Goal: Task Accomplishment & Management: Manage account settings

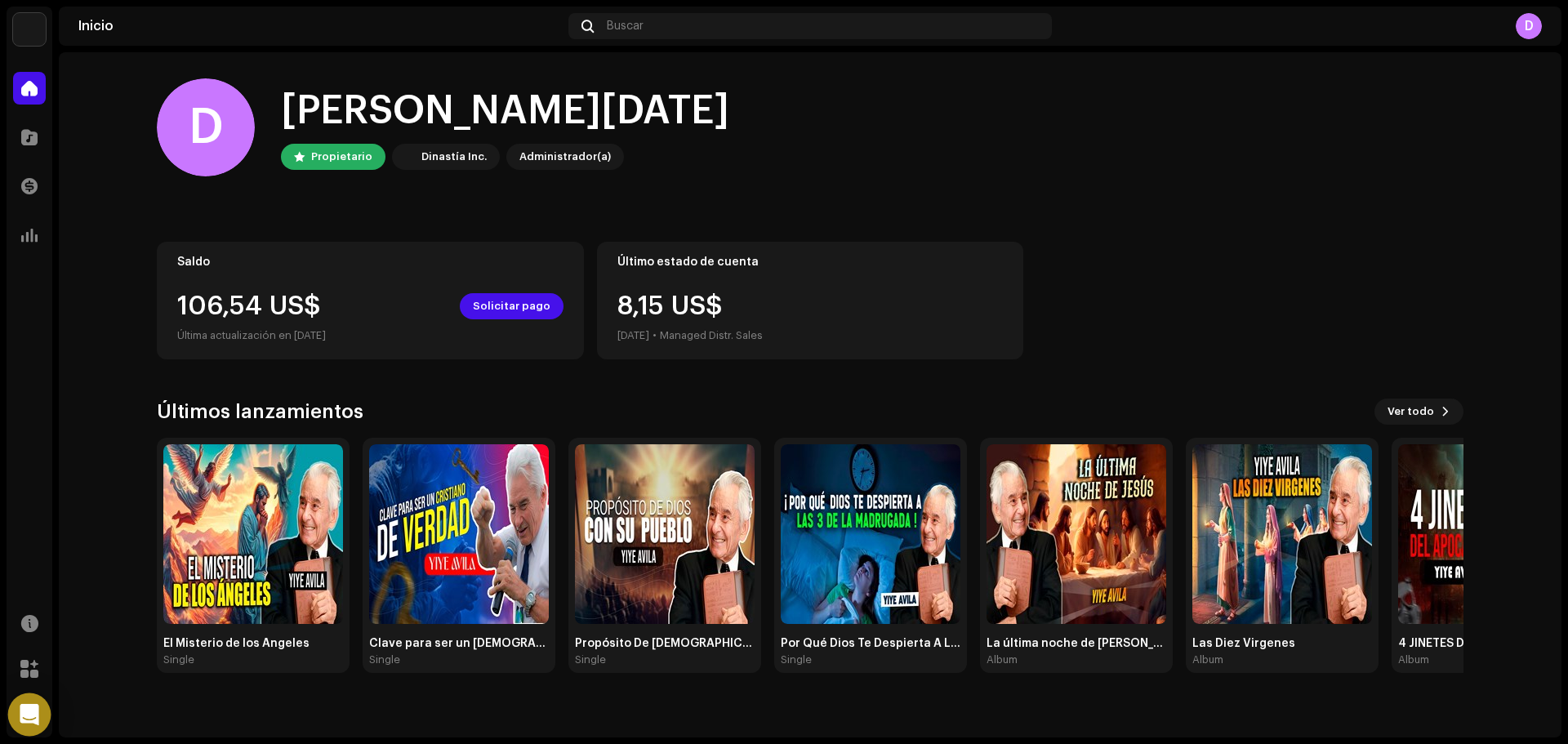
click at [22, 724] on div "Open Intercom Messenger" at bounding box center [29, 715] width 43 height 43
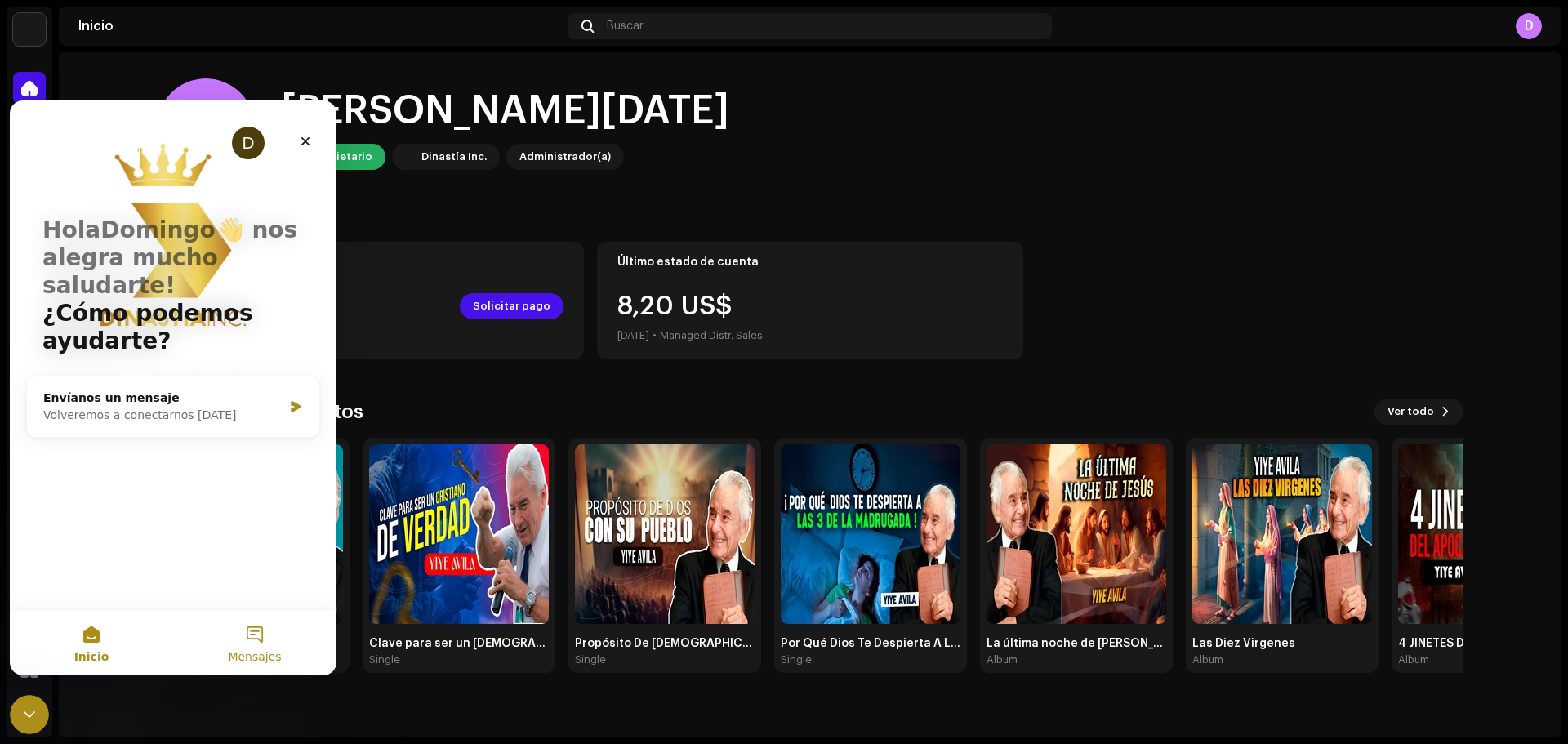
click at [246, 646] on button "Mensajes" at bounding box center [254, 643] width 163 height 66
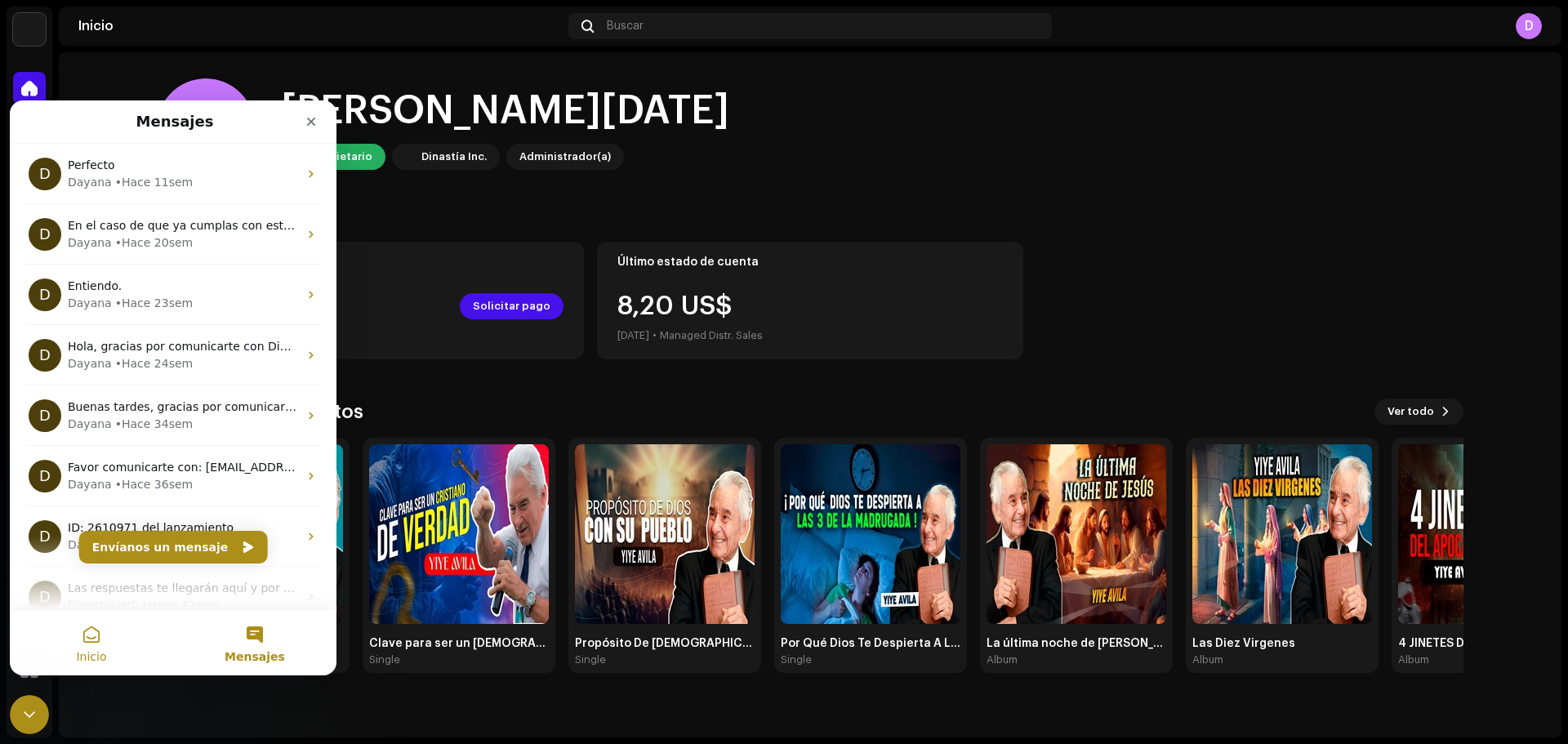
click at [86, 643] on button "Inicio" at bounding box center [91, 643] width 163 height 66
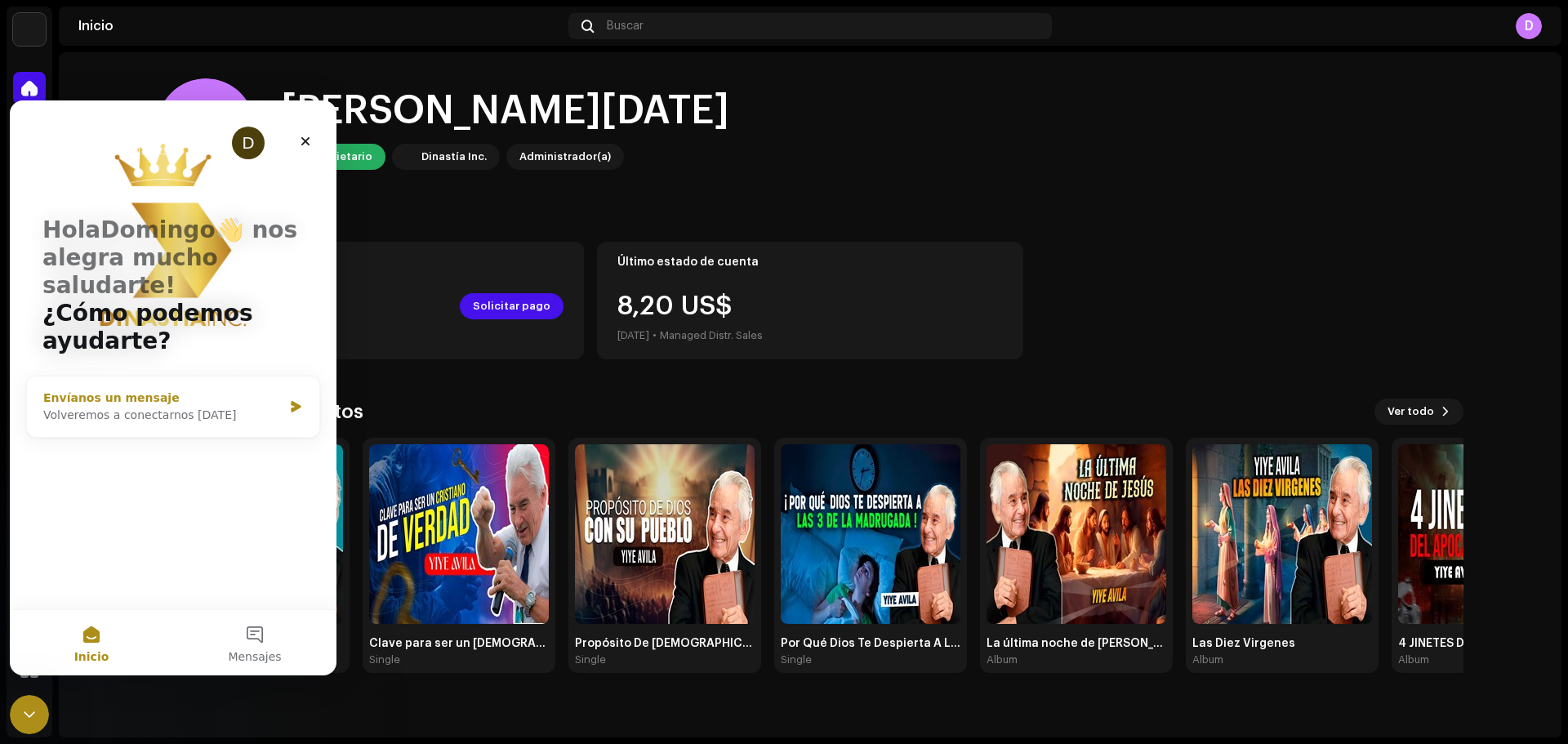
click at [174, 398] on div "Envíanos un mensaje Volveremos a conectarnos mañana" at bounding box center [173, 407] width 292 height 61
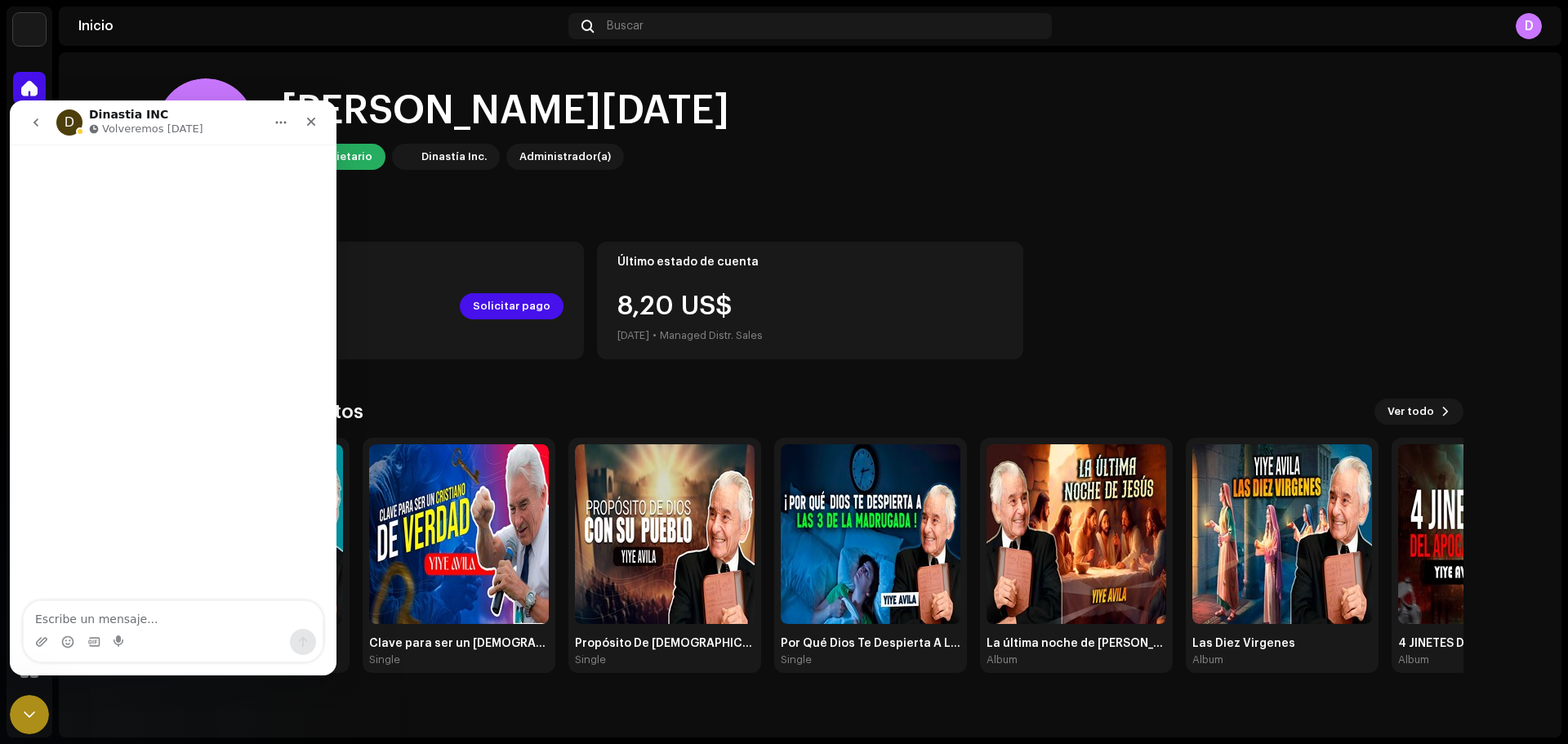
click at [34, 126] on icon "go back" at bounding box center [35, 122] width 13 height 13
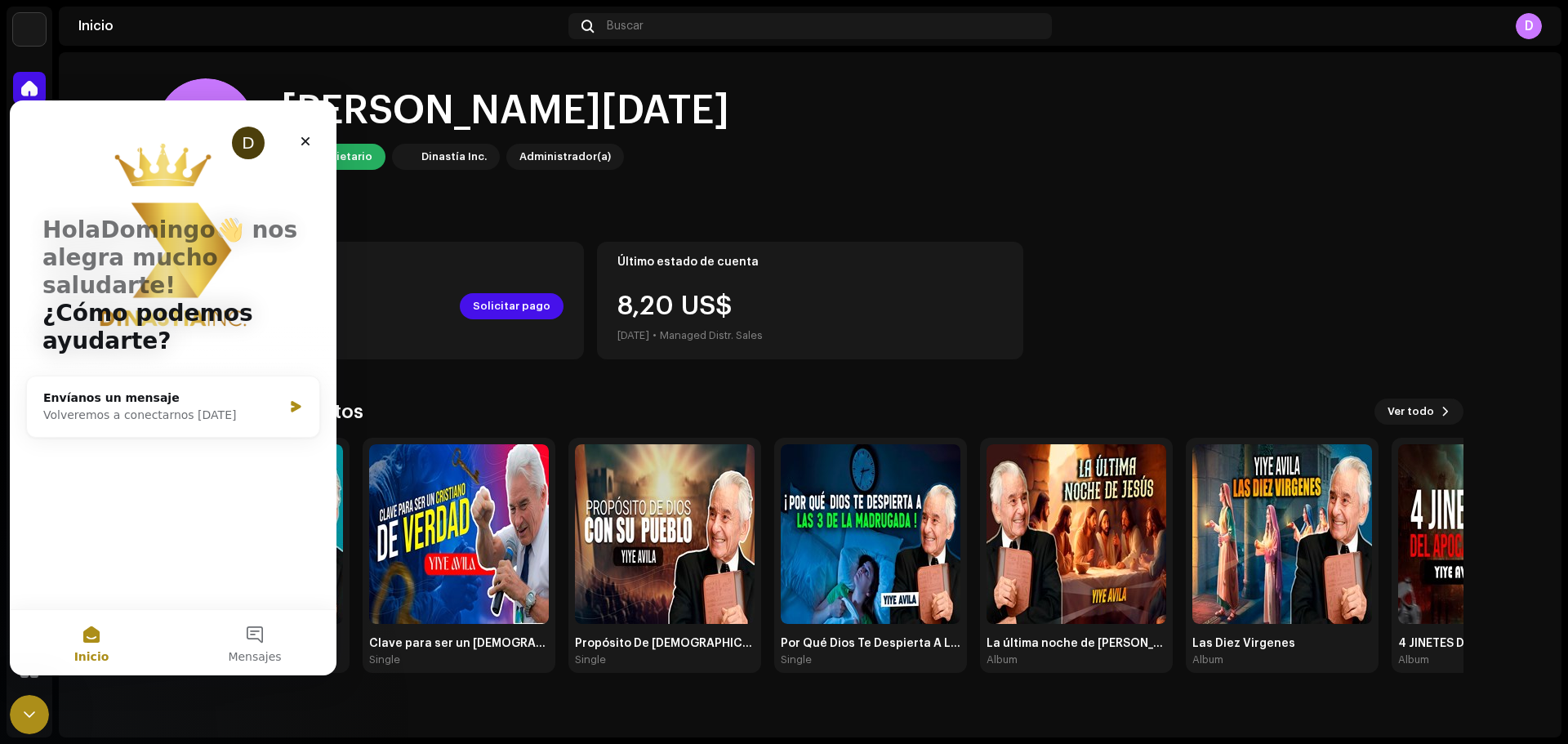
click at [522, 700] on div "D Hola, , Domingo Propietario Dinastía Inc. Administrador(a) Saldo 107,26 US$ S…" at bounding box center [810, 394] width 1503 height 685
click at [30, 707] on icon "Cerrar Intercom Messenger" at bounding box center [27, 712] width 20 height 20
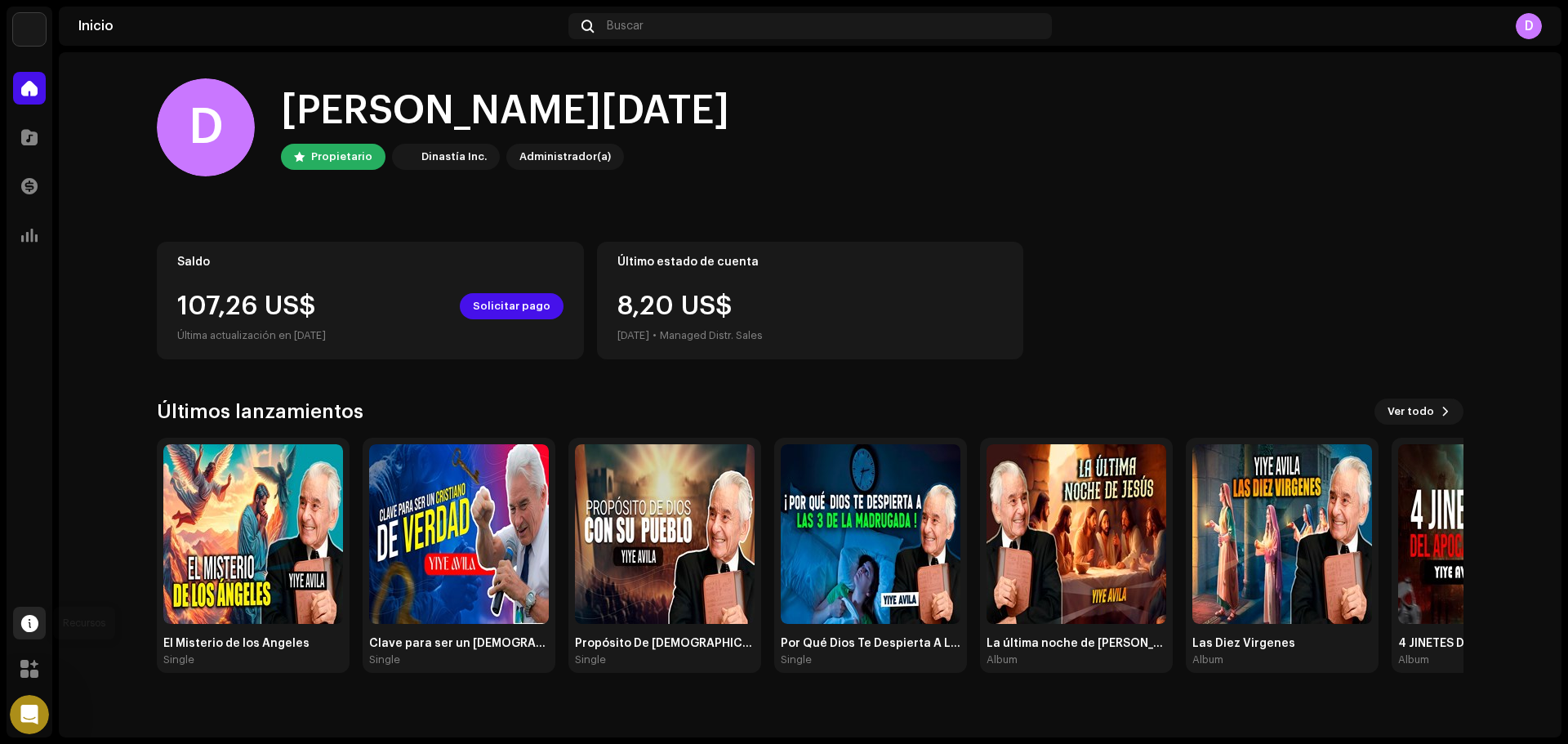
click at [19, 613] on div at bounding box center [29, 624] width 33 height 33
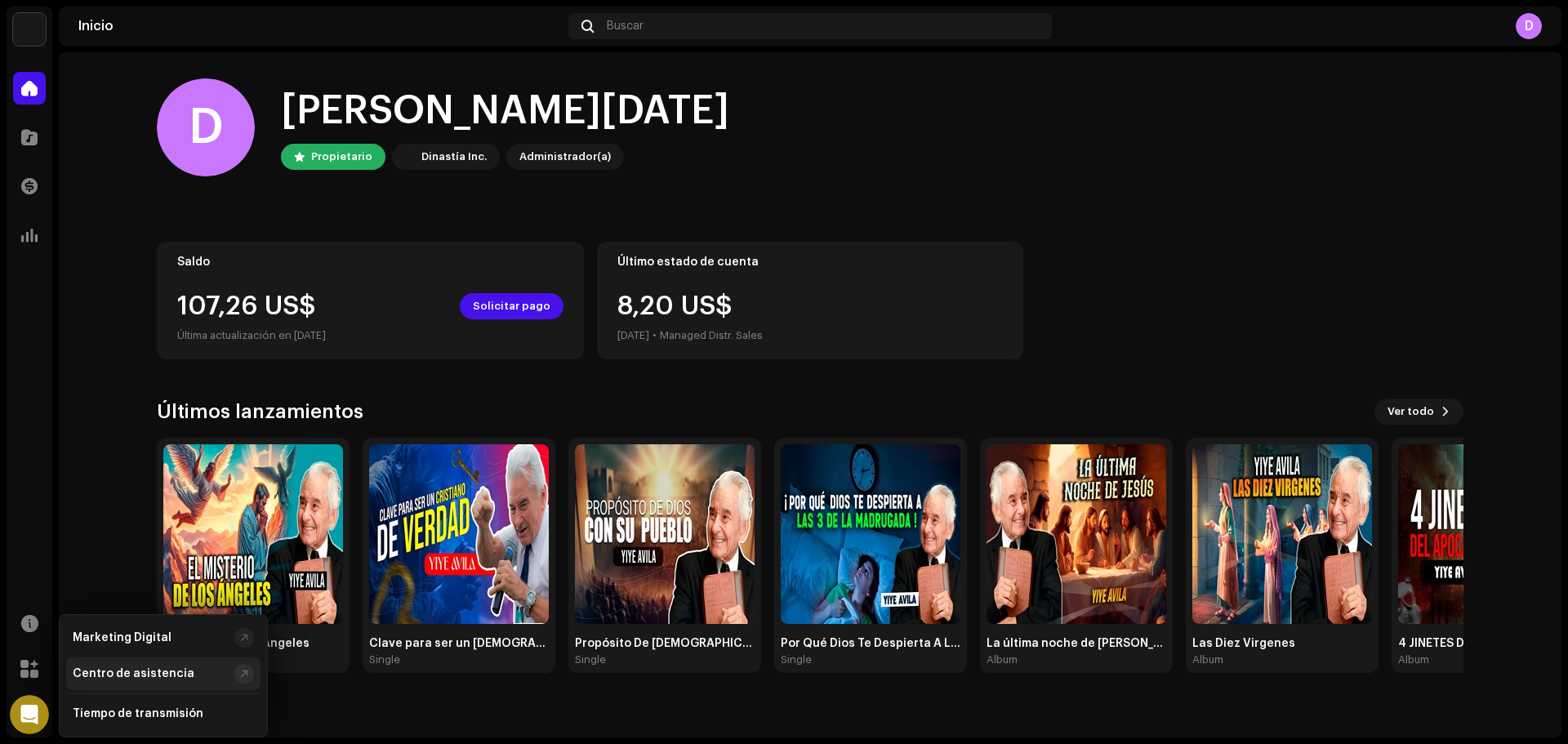
click at [138, 676] on div "Centro de asistencia" at bounding box center [133, 673] width 122 height 13
click at [515, 315] on span "Solicitar pago" at bounding box center [512, 306] width 78 height 33
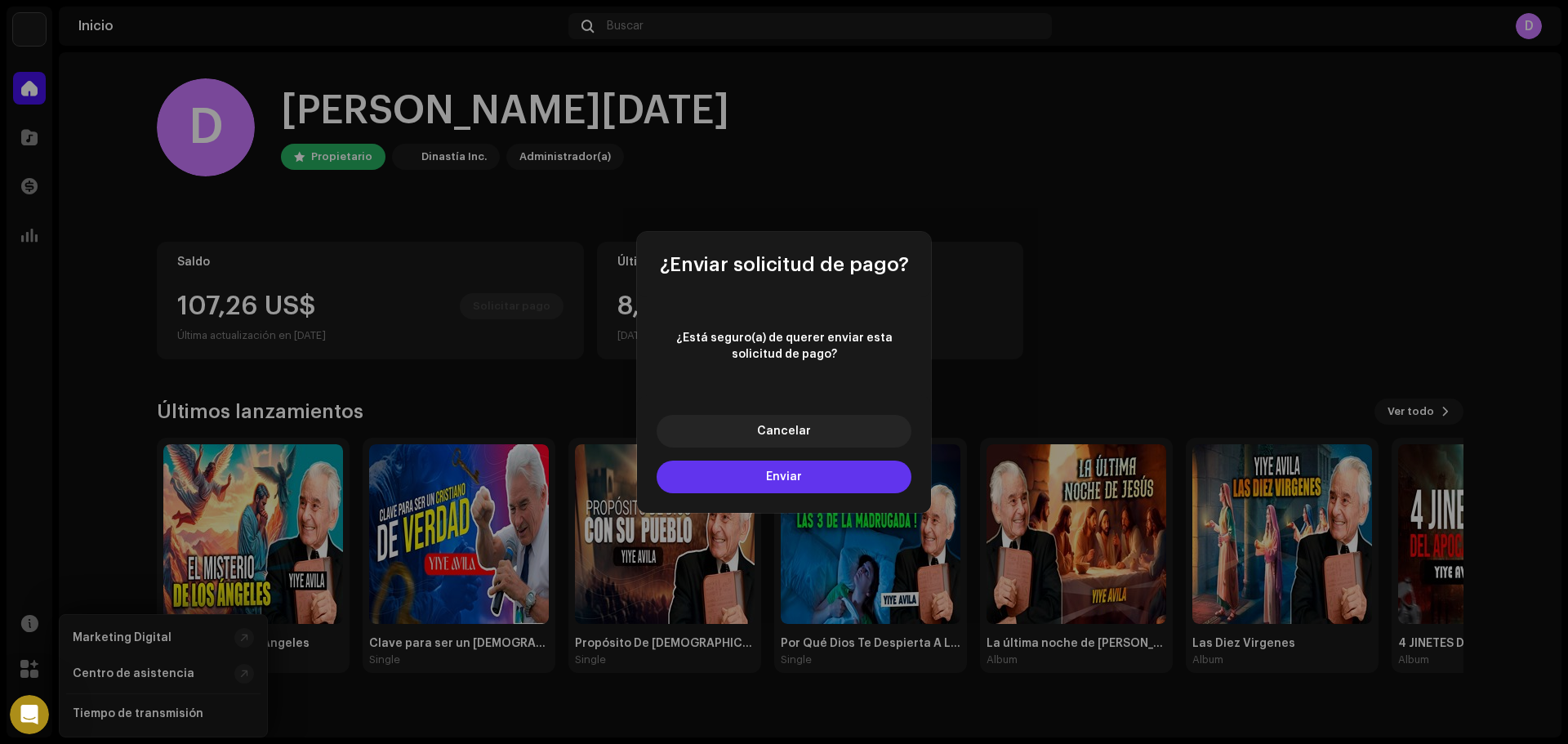
click at [796, 474] on span "Enviar" at bounding box center [784, 477] width 36 height 11
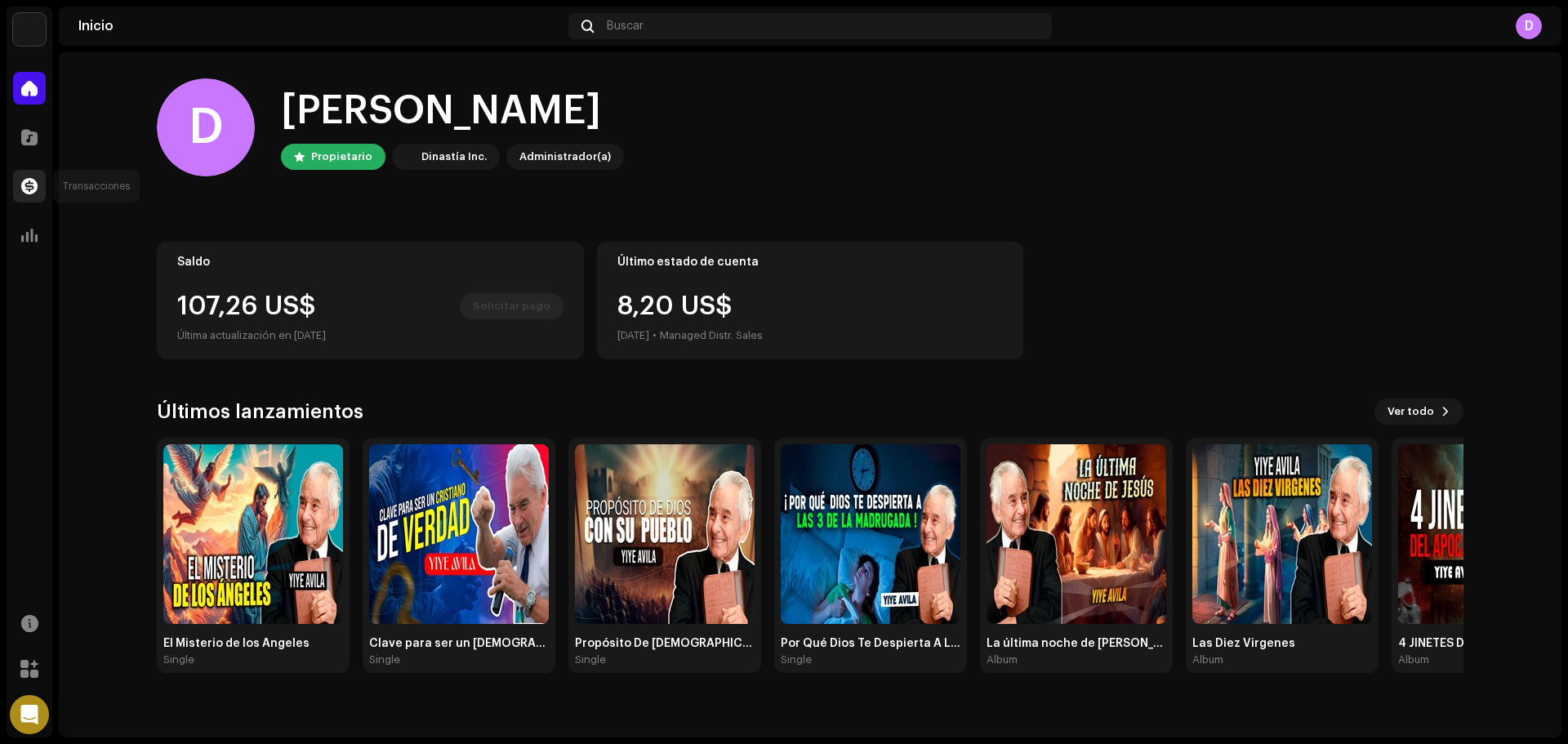
click at [26, 175] on div at bounding box center [29, 186] width 33 height 33
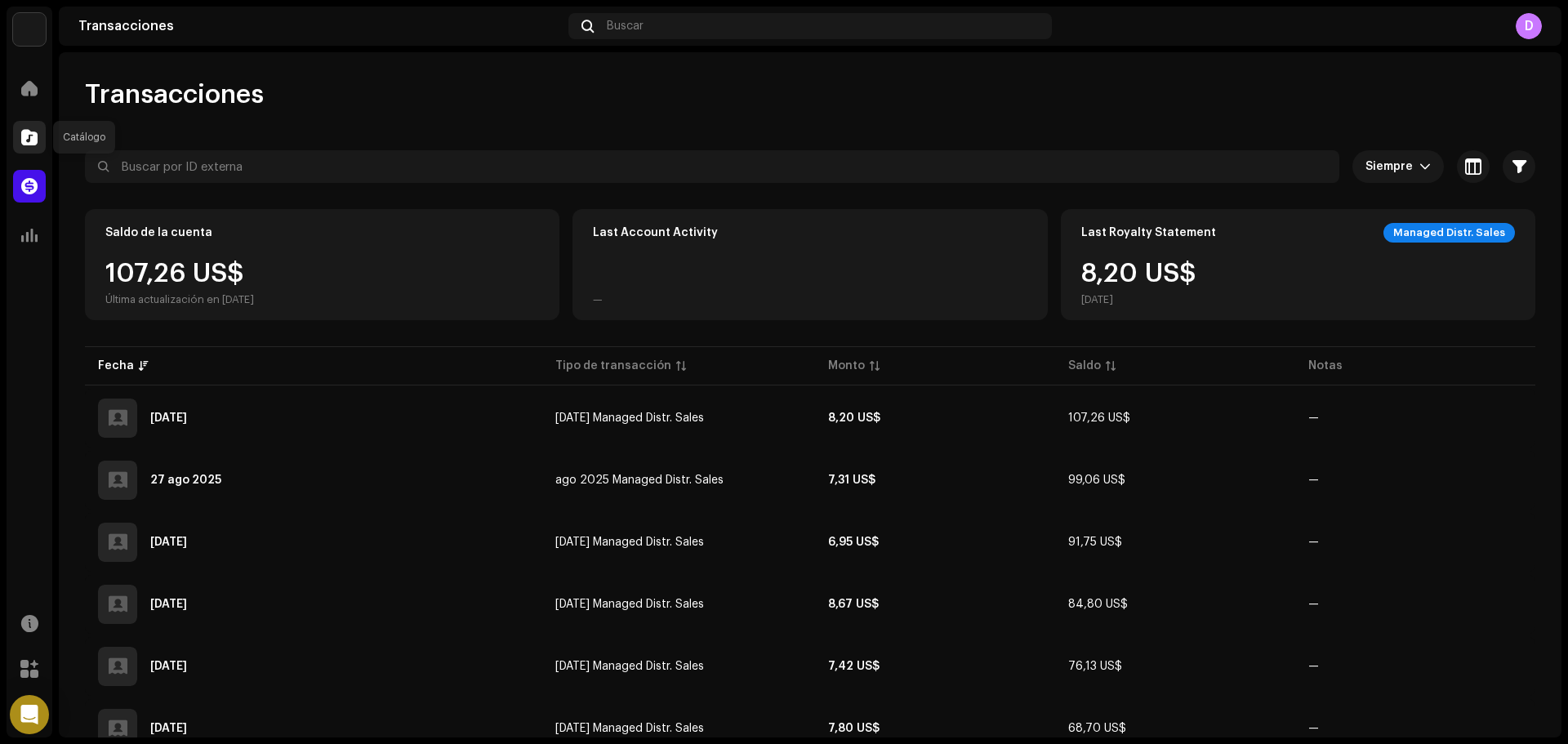
click at [34, 138] on span at bounding box center [29, 137] width 16 height 13
